Goal: Task Accomplishment & Management: Use online tool/utility

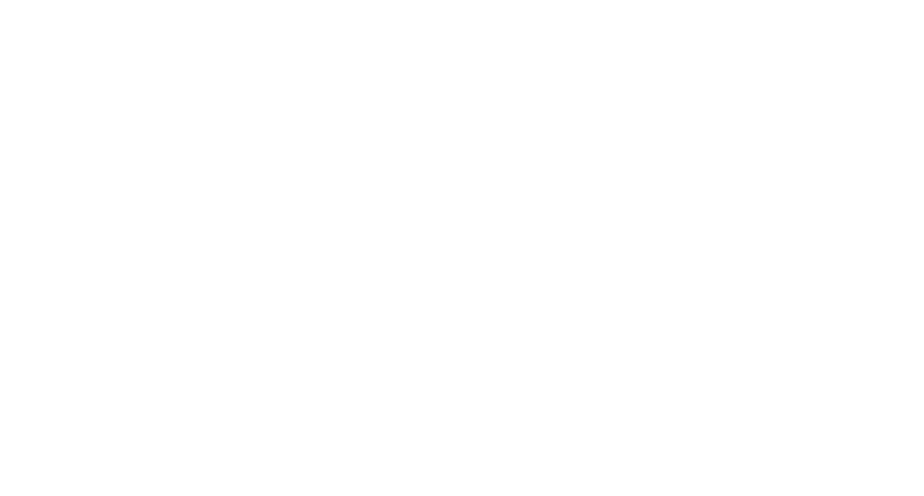
select select "*"
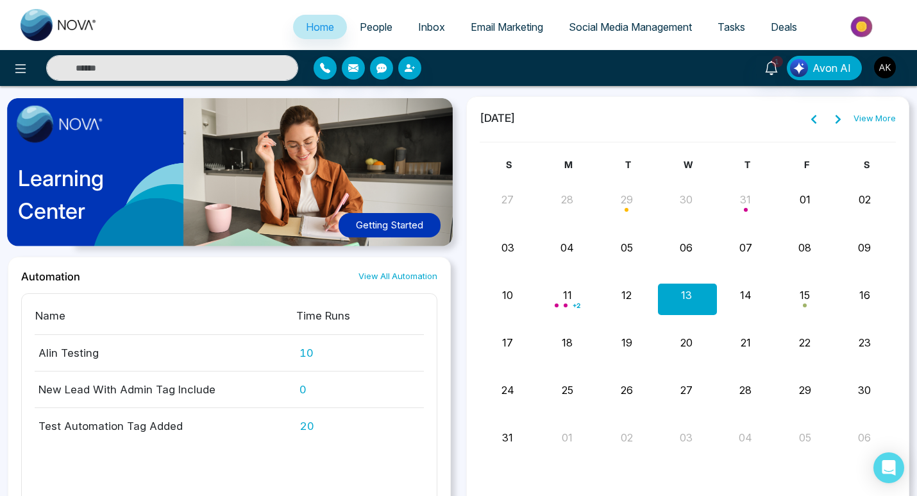
scroll to position [1091, 0]
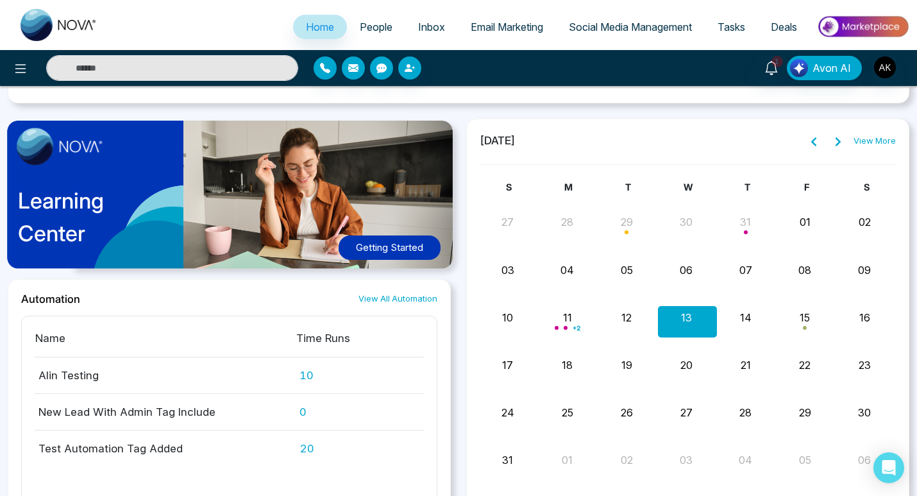
click at [690, 314] on button "13" at bounding box center [686, 317] width 11 height 15
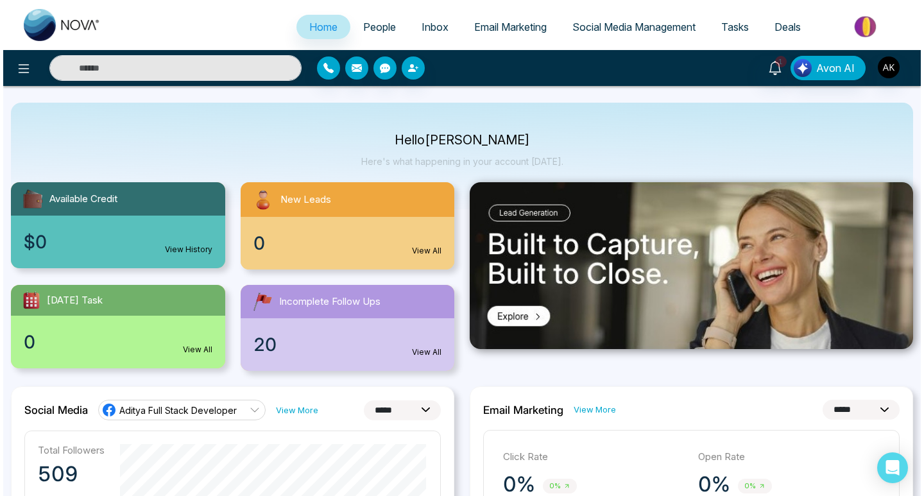
scroll to position [0, 0]
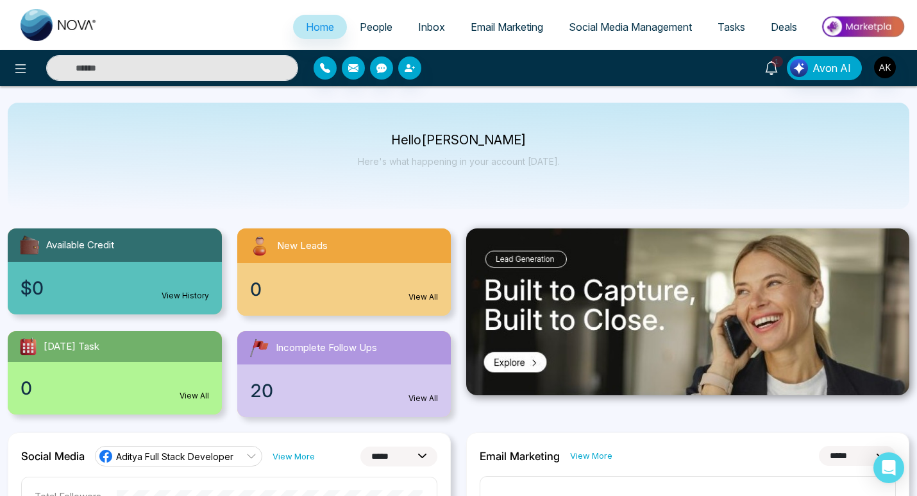
drag, startPoint x: 774, startPoint y: 59, endPoint x: 757, endPoint y: 80, distance: 26.5
click at [772, 60] on link "1" at bounding box center [771, 67] width 31 height 22
drag, startPoint x: 831, startPoint y: 165, endPoint x: 810, endPoint y: 157, distance: 22.8
click at [831, 166] on div "Hello [PERSON_NAME] Here's what happening in your account [DATE]." at bounding box center [459, 156] width 902 height 107
click at [21, 76] on icon at bounding box center [20, 68] width 15 height 15
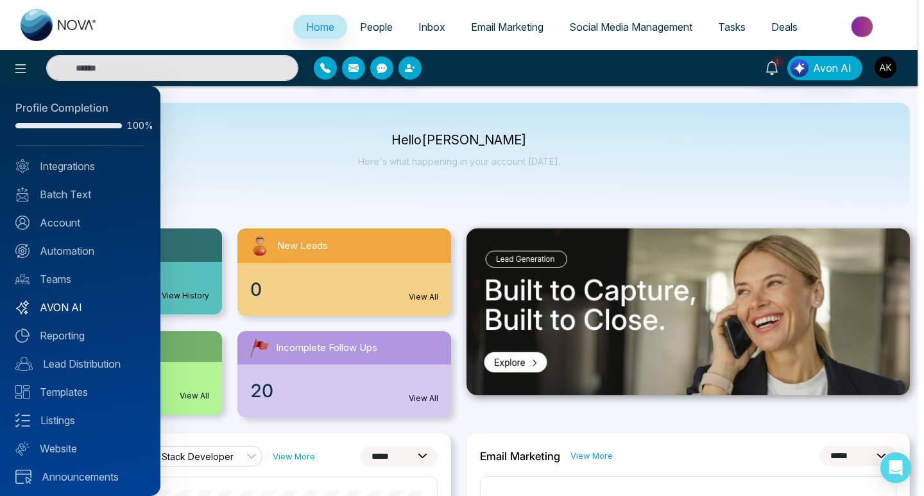
scroll to position [9, 0]
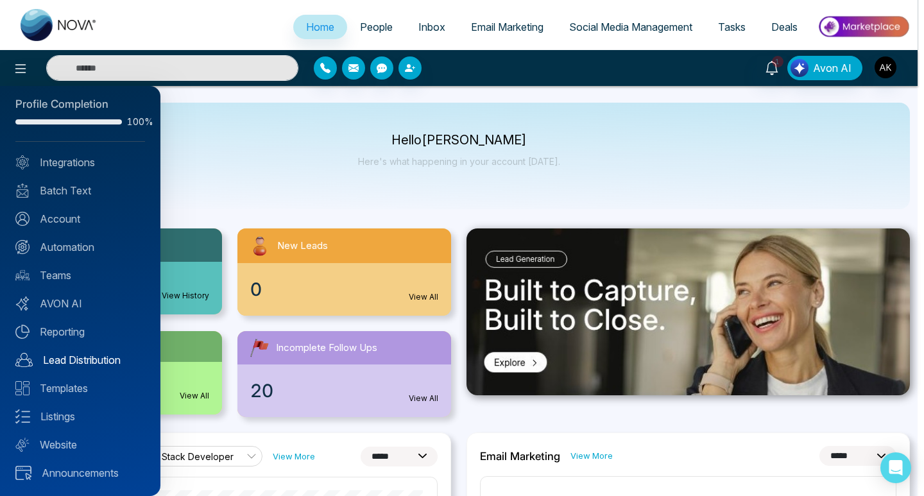
click at [89, 360] on link "Lead Distribution" at bounding box center [80, 359] width 130 height 15
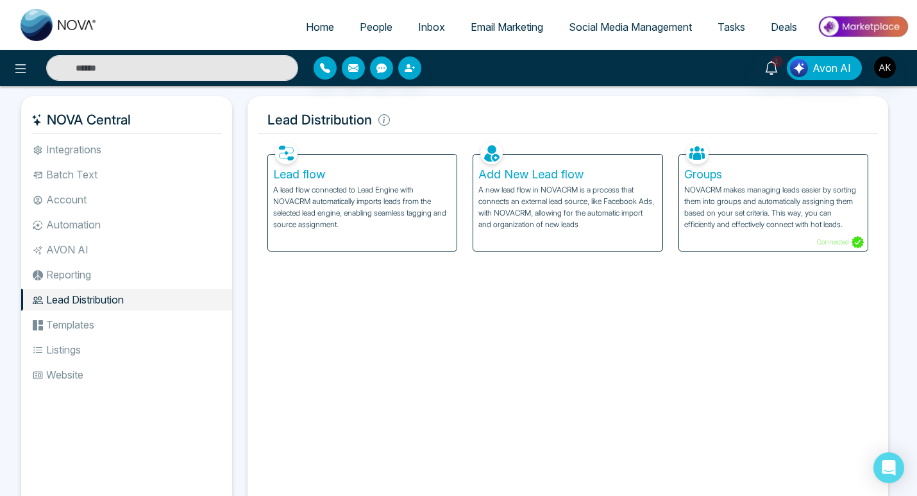
click at [291, 177] on h5 "Lead flow" at bounding box center [362, 174] width 178 height 14
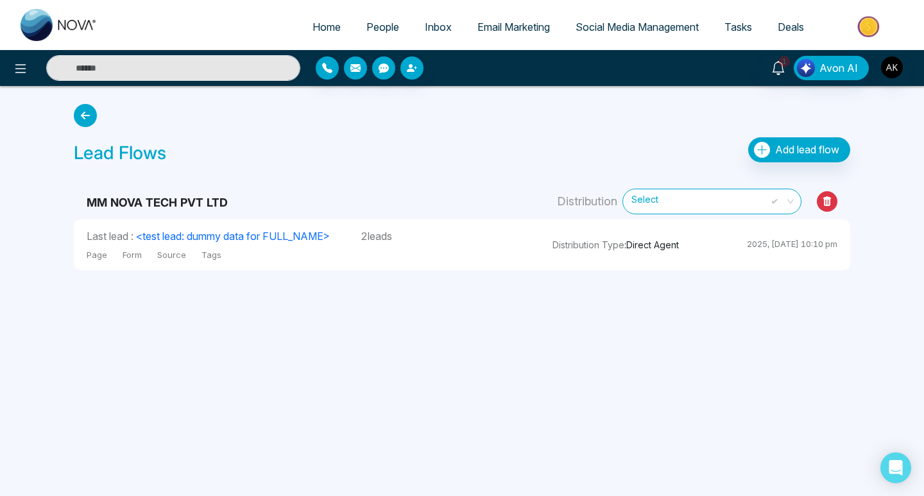
click at [691, 205] on span "Select" at bounding box center [711, 201] width 161 height 22
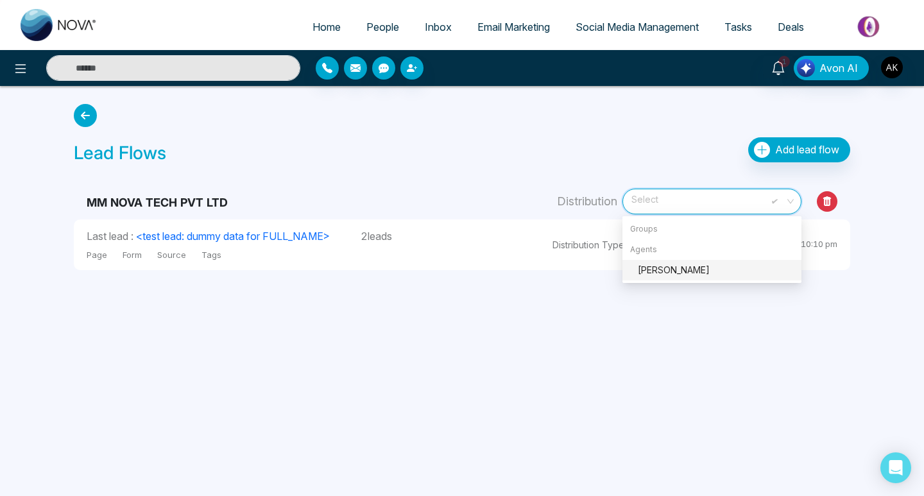
drag, startPoint x: 644, startPoint y: 246, endPoint x: 641, endPoint y: 255, distance: 9.3
click at [642, 250] on div "Agents" at bounding box center [711, 249] width 179 height 21
click at [646, 268] on div "[PERSON_NAME]" at bounding box center [716, 270] width 156 height 14
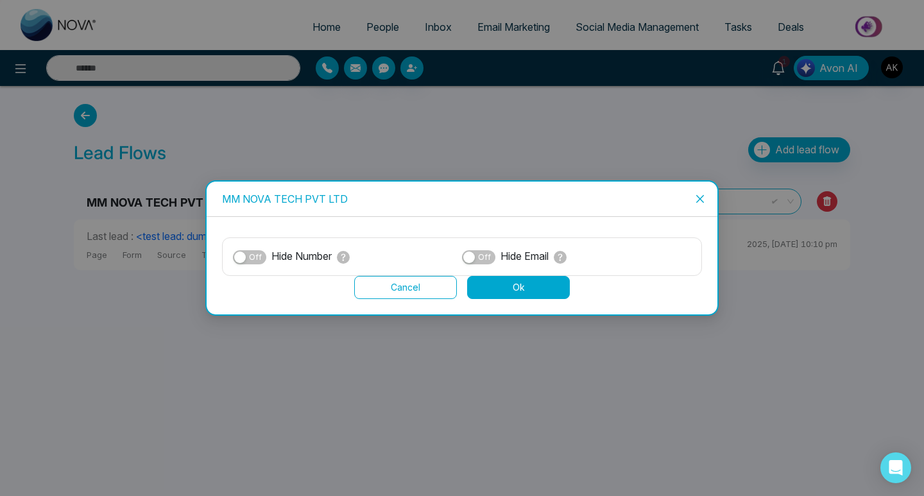
drag, startPoint x: 542, startPoint y: 298, endPoint x: 529, endPoint y: 292, distance: 14.9
click at [541, 298] on button "Ok" at bounding box center [518, 287] width 103 height 23
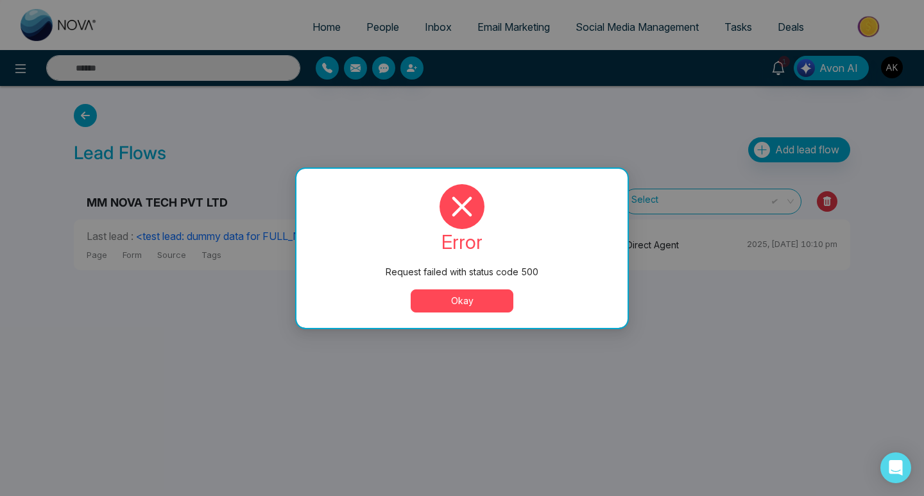
click at [436, 309] on button "Okay" at bounding box center [462, 300] width 103 height 23
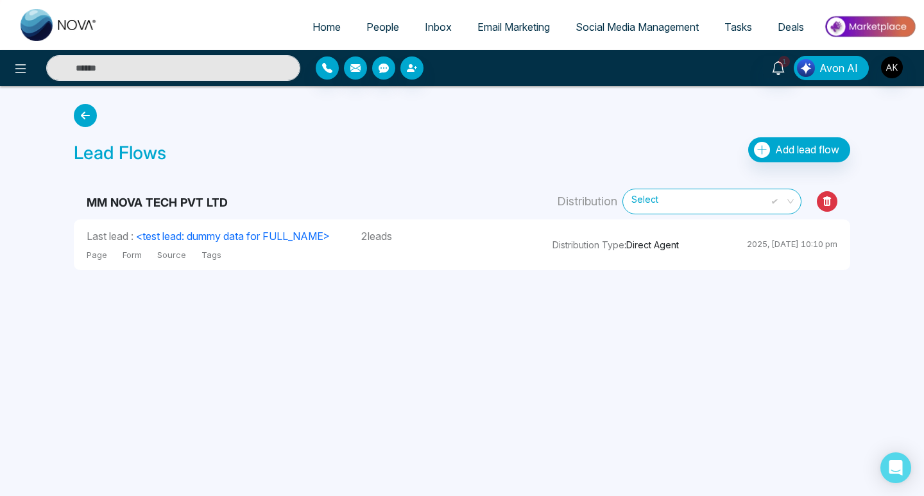
drag, startPoint x: 819, startPoint y: 63, endPoint x: 799, endPoint y: 95, distance: 38.1
click at [818, 65] on button "Avon AI" at bounding box center [831, 68] width 75 height 24
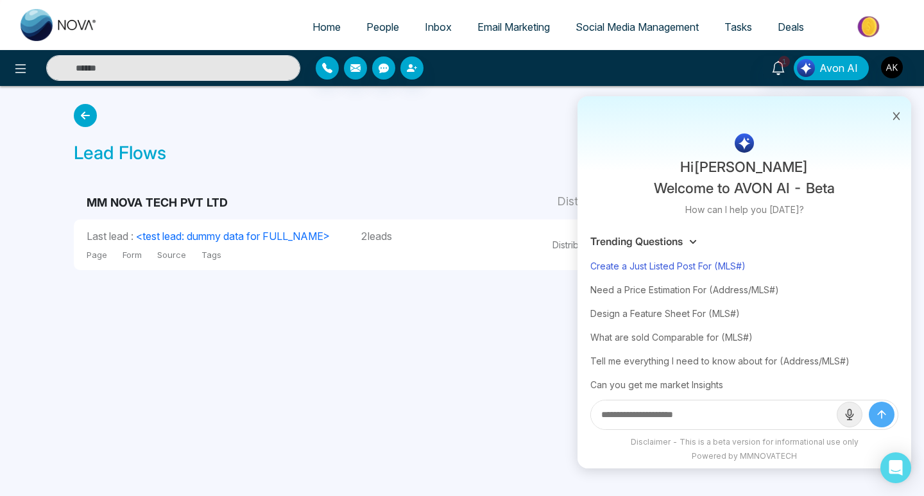
click at [674, 264] on div "Create a Just Listed Post For (MLS#)" at bounding box center [744, 266] width 308 height 24
type input "**********"
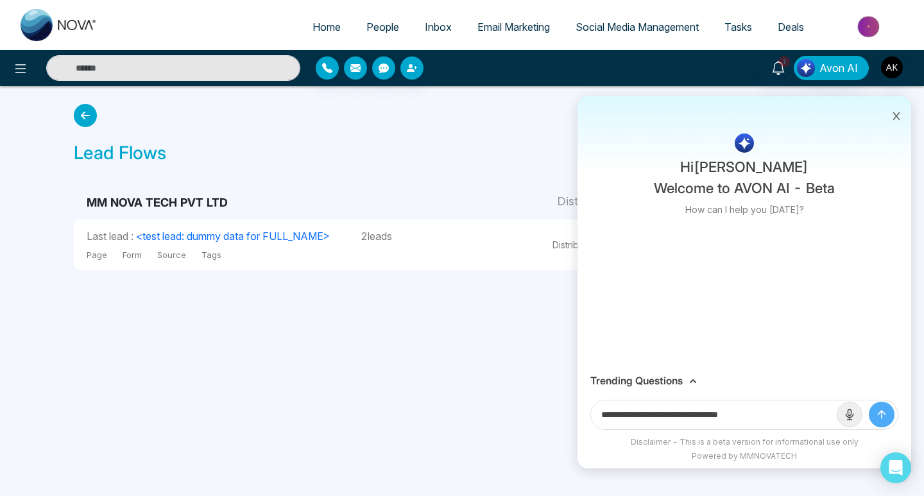
click at [874, 407] on button "submit" at bounding box center [882, 415] width 26 height 26
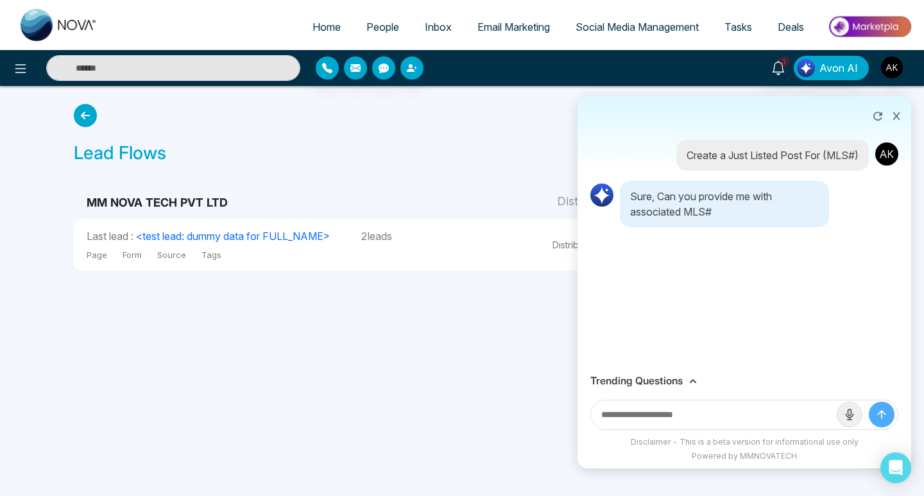
drag, startPoint x: 896, startPoint y: 117, endPoint x: 843, endPoint y: 119, distance: 53.3
click at [892, 117] on icon at bounding box center [896, 116] width 9 height 9
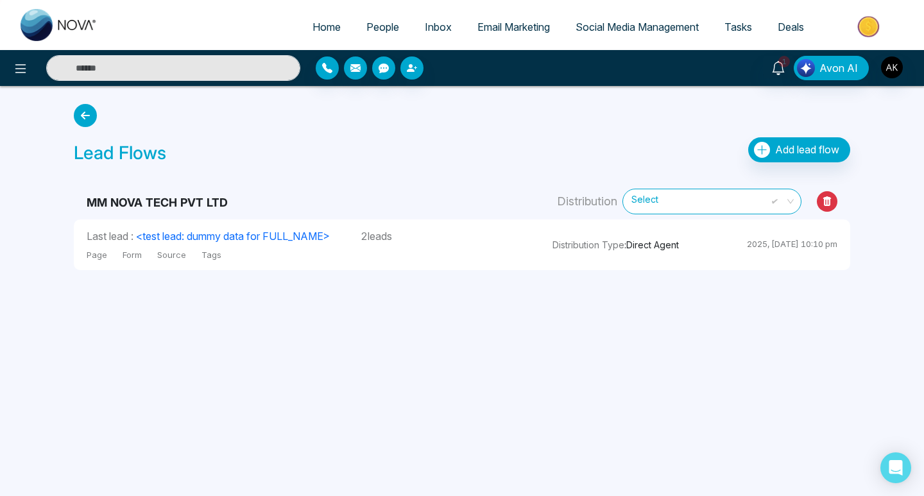
click at [738, 24] on span "Tasks" at bounding box center [738, 27] width 28 height 13
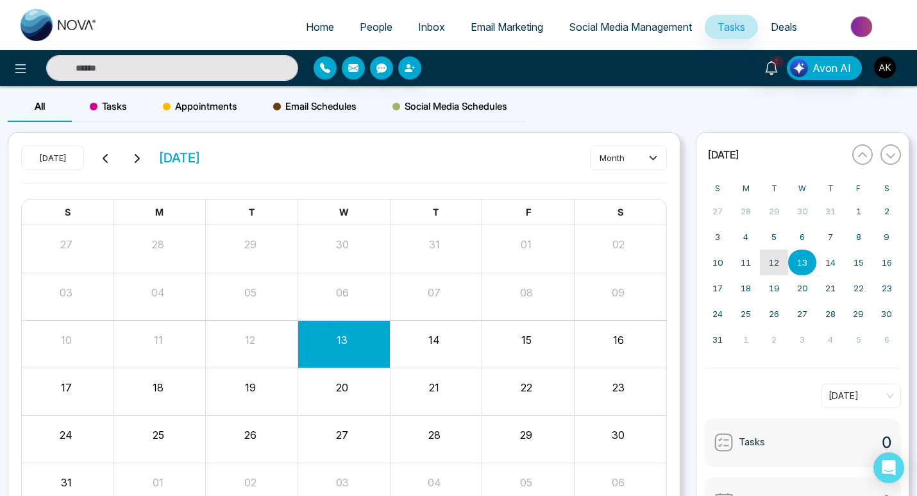
click at [801, 260] on abbr "13" at bounding box center [802, 262] width 10 height 10
click at [362, 341] on div "13" at bounding box center [342, 337] width 89 height 19
click at [361, 339] on div "13" at bounding box center [342, 337] width 89 height 19
